Goal: Book appointment/travel/reservation

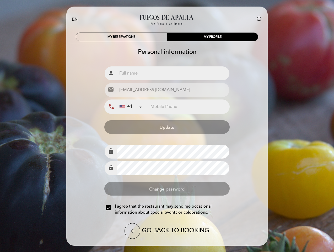
click at [259, 19] on icon "power_settings_new" at bounding box center [259, 18] width 6 height 6
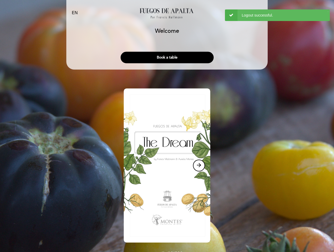
click at [131, 107] on img at bounding box center [167, 165] width 87 height 154
click at [108, 208] on div "arrow_forward" at bounding box center [167, 166] width 202 height 156
click at [132, 231] on img at bounding box center [167, 165] width 87 height 154
